Goal: Navigation & Orientation: Go to known website

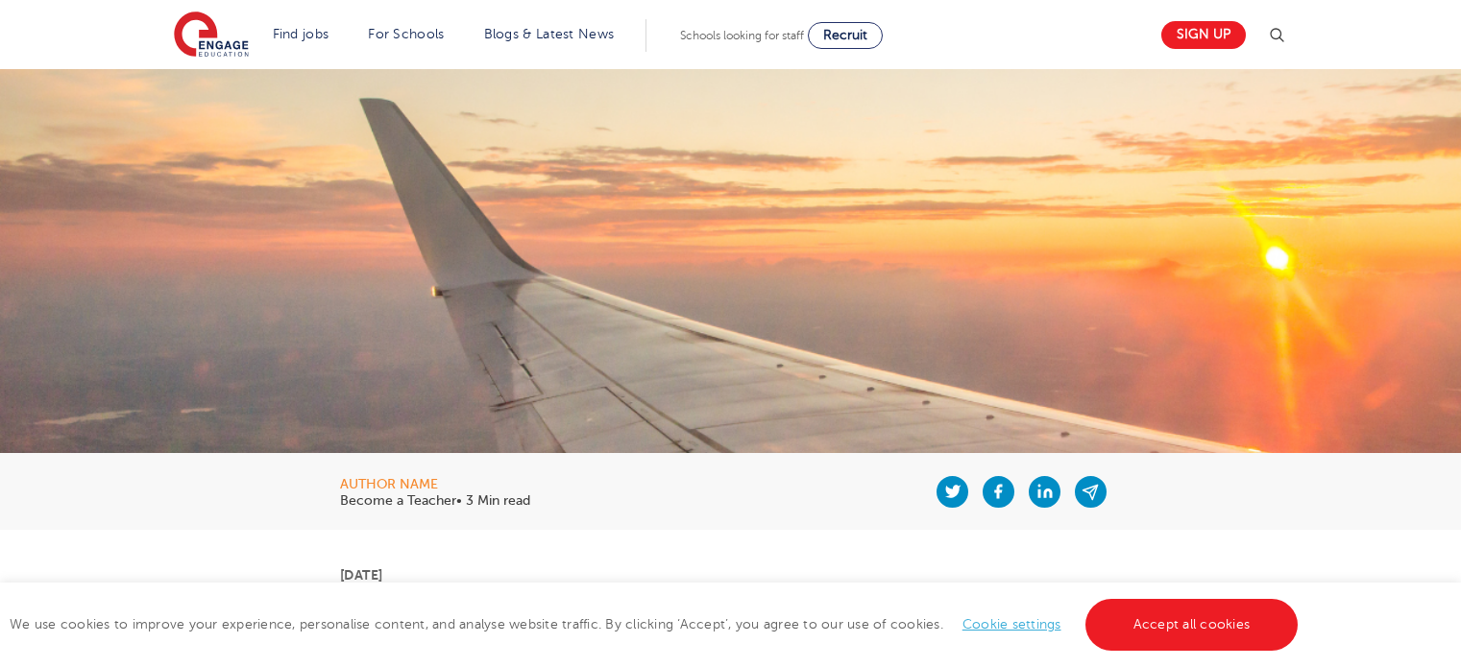
scroll to position [384, 0]
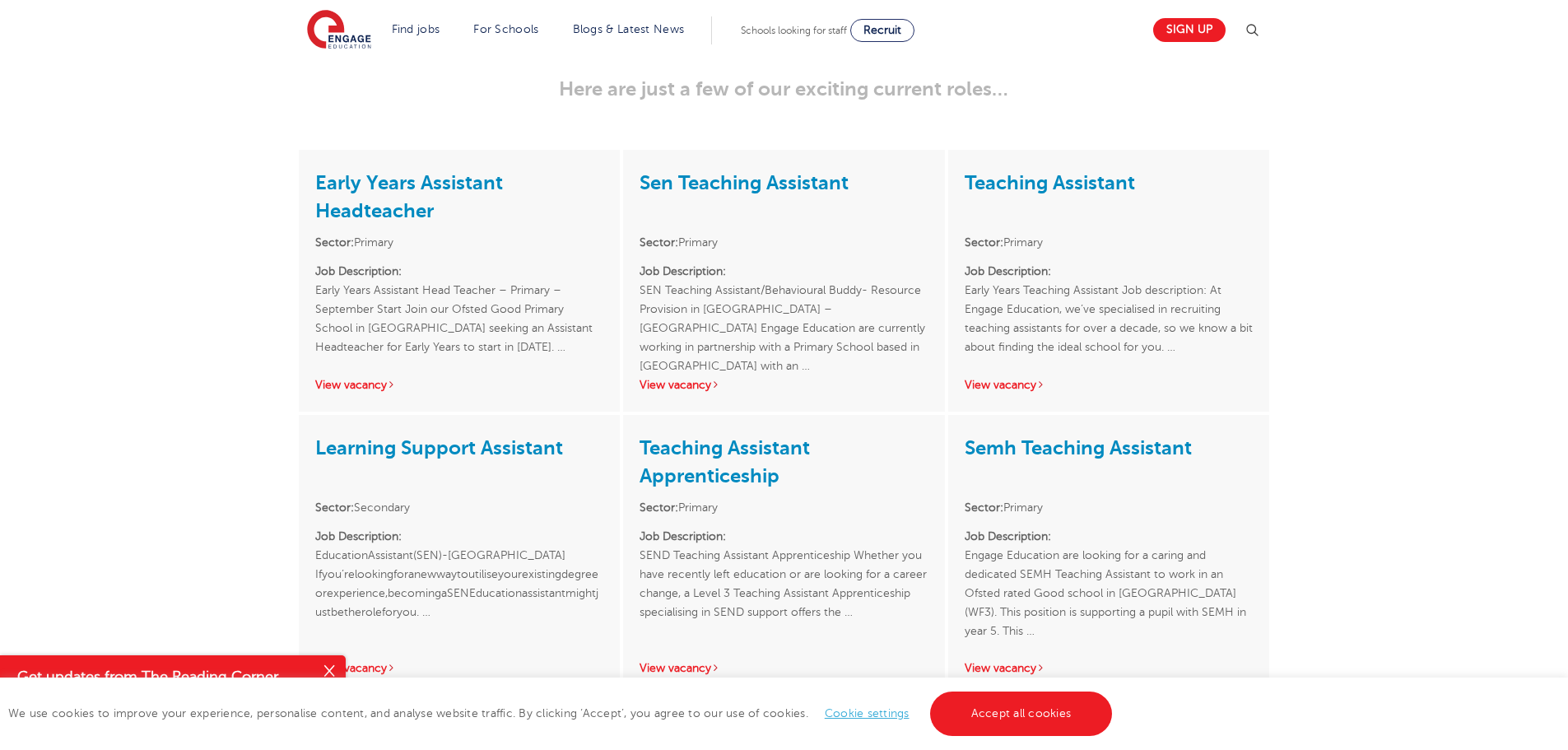
scroll to position [2469, 0]
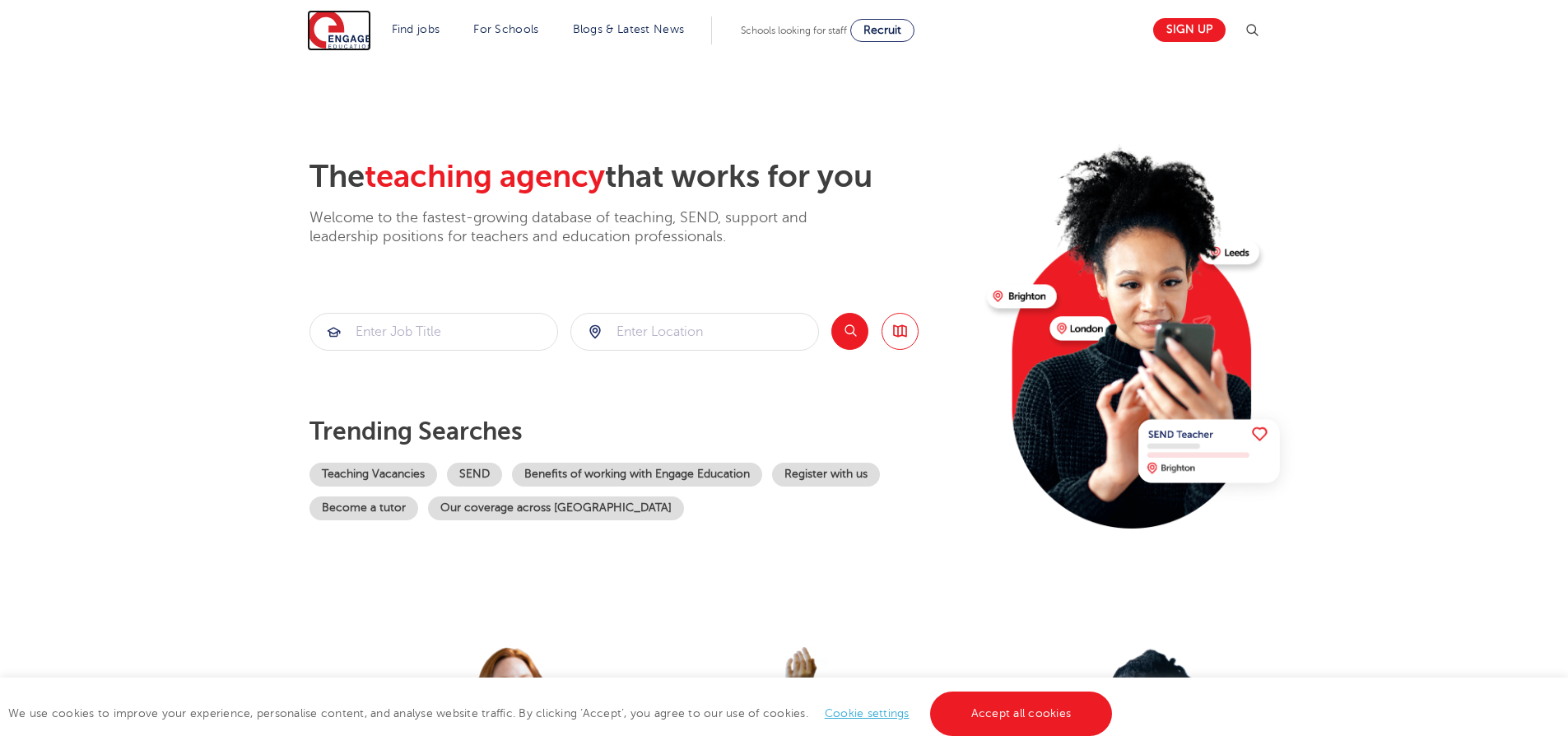
click at [344, 37] on img at bounding box center [338, 31] width 64 height 41
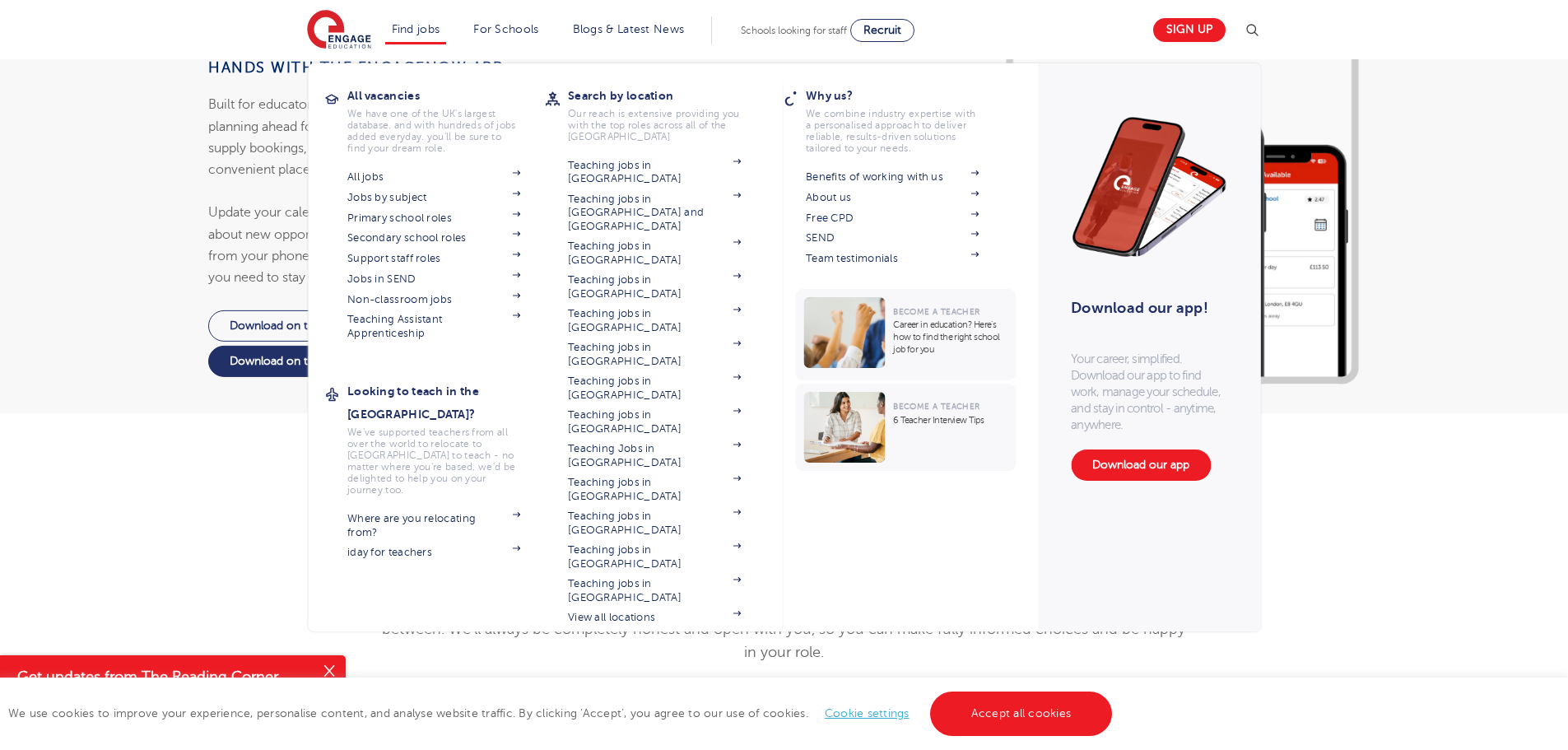
scroll to position [2058, 0]
